Goal: Task Accomplishment & Management: Manage account settings

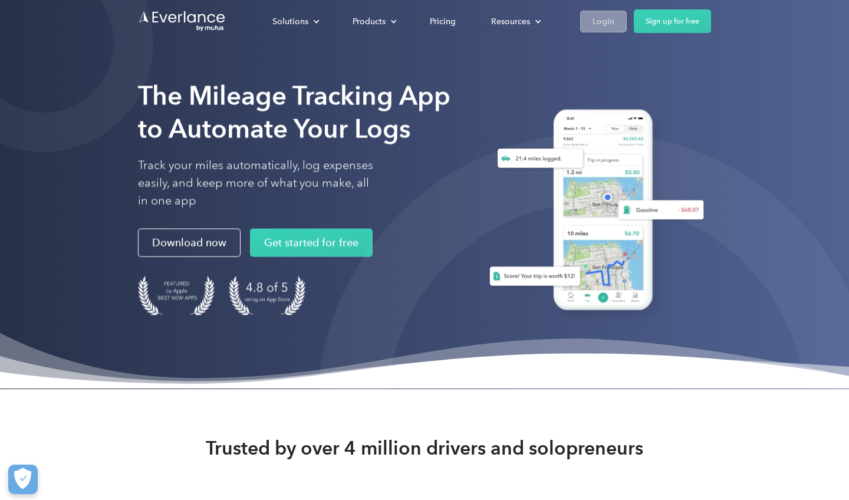
click at [609, 21] on div "Login" at bounding box center [603, 21] width 22 height 15
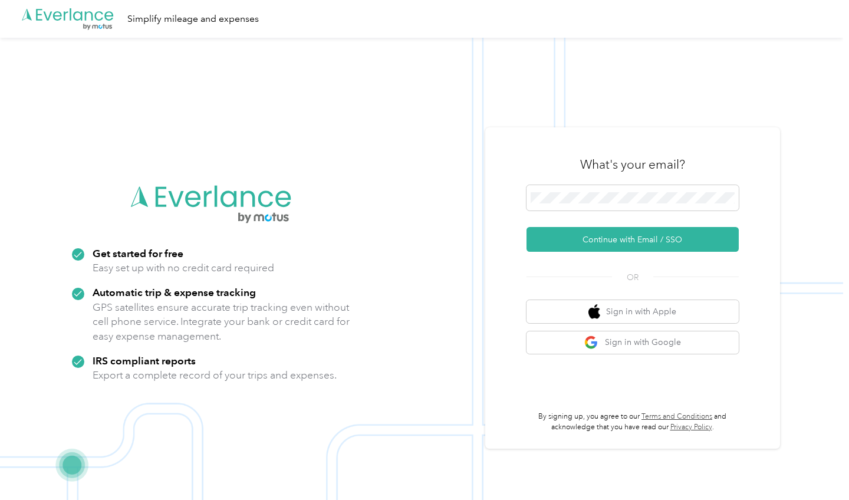
click at [573, 184] on div "What's your email?" at bounding box center [632, 164] width 212 height 41
click at [572, 187] on span at bounding box center [632, 198] width 212 height 26
click at [568, 192] on span at bounding box center [632, 198] width 212 height 26
click at [591, 239] on button "Continue with Email / SSO" at bounding box center [632, 239] width 212 height 25
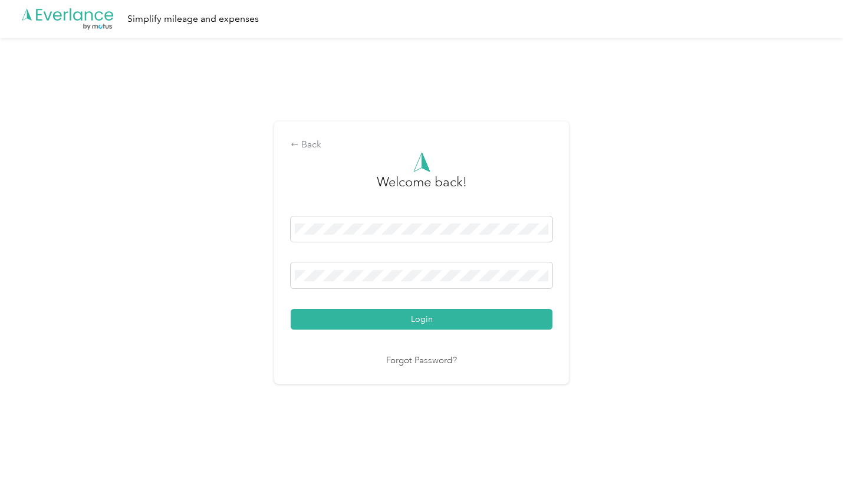
click at [424, 319] on button "Login" at bounding box center [422, 319] width 262 height 21
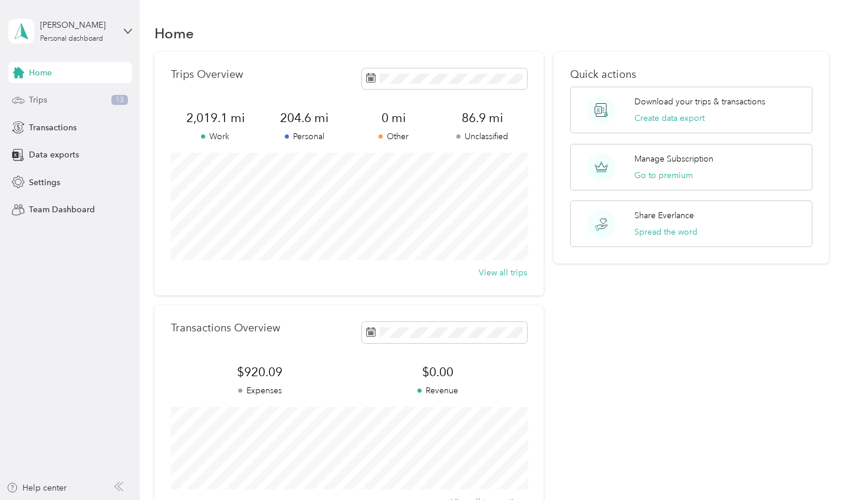
click at [26, 99] on div "Trips 13" at bounding box center [70, 100] width 124 height 21
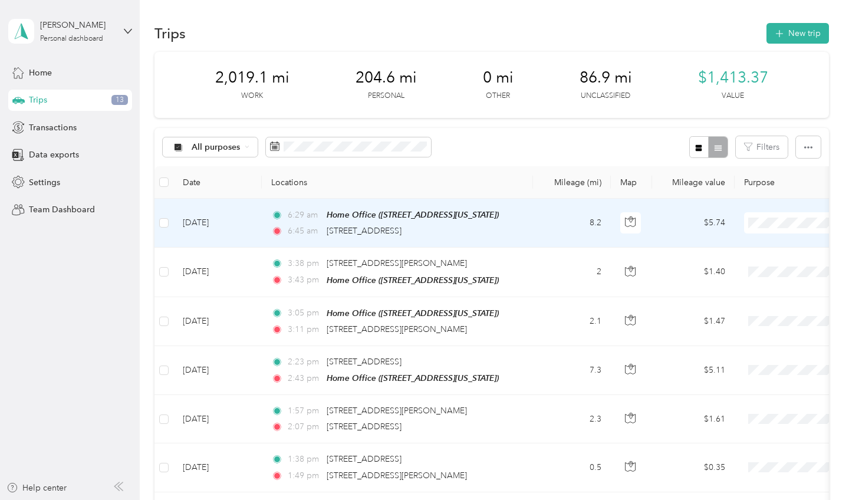
click at [227, 240] on td "Sep 30, 2025" at bounding box center [217, 223] width 88 height 49
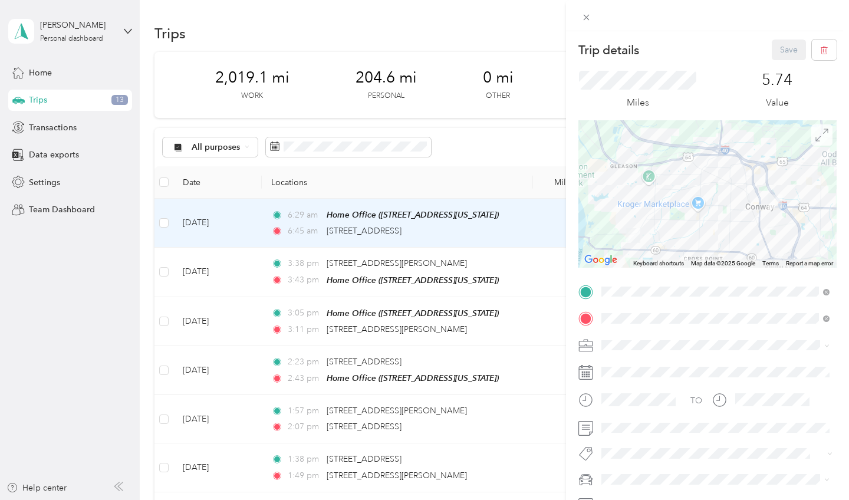
click at [815, 136] on icon at bounding box center [821, 134] width 13 height 13
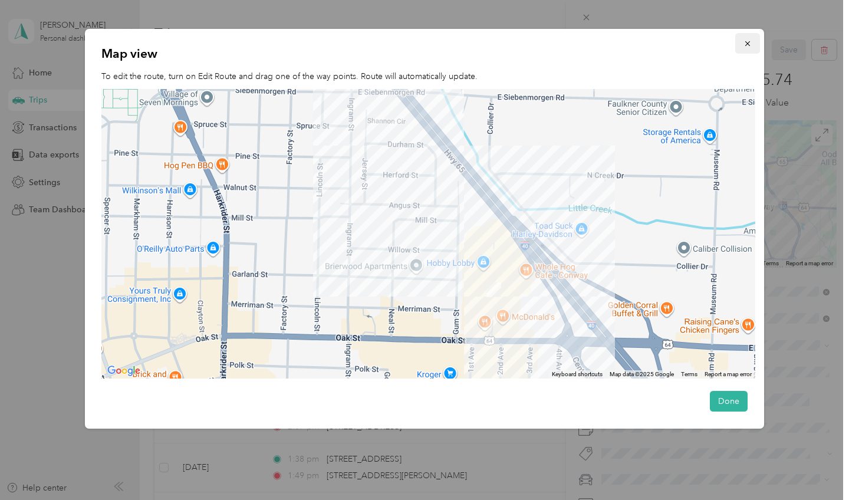
click at [742, 47] on button "button" at bounding box center [747, 43] width 25 height 21
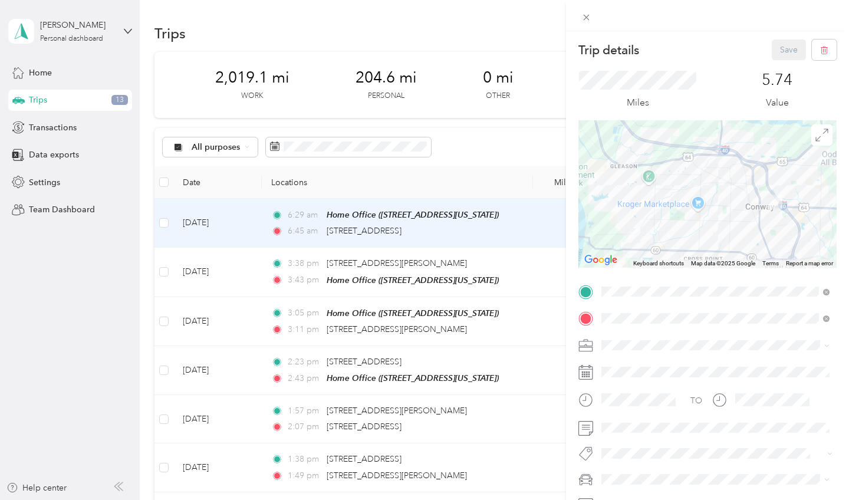
click at [127, 25] on div "Trip details Save This trip cannot be edited because it is either under review,…" at bounding box center [424, 250] width 849 height 500
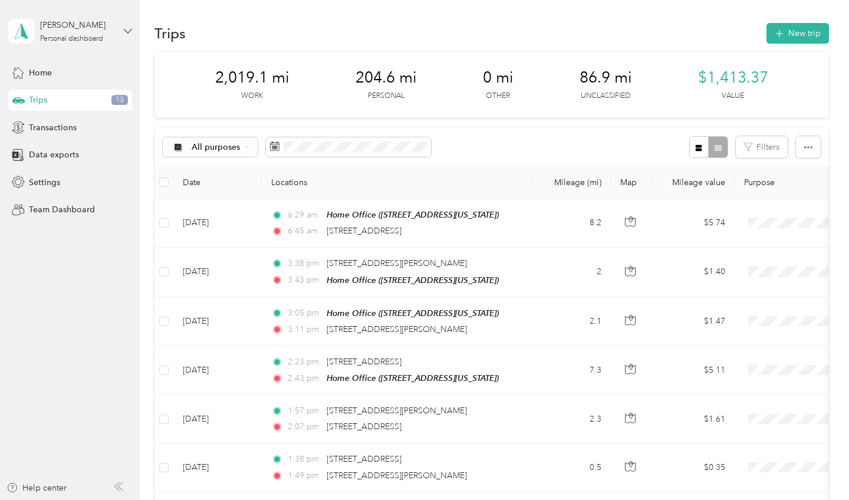
click at [124, 34] on icon at bounding box center [128, 31] width 8 height 8
click at [86, 90] on div "Log out" at bounding box center [165, 97] width 298 height 21
